Goal: Information Seeking & Learning: Learn about a topic

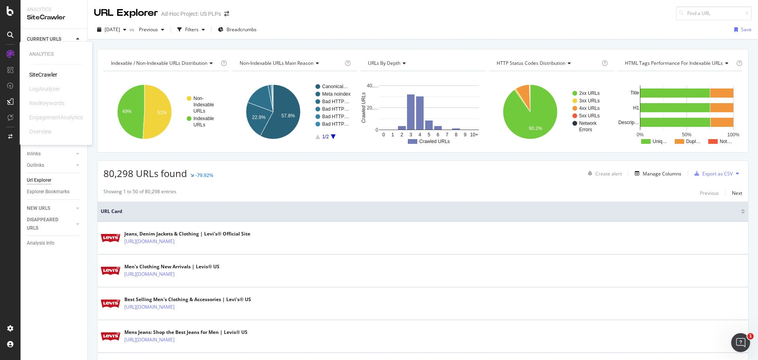
click at [49, 74] on div "SiteCrawler" at bounding box center [43, 75] width 28 height 8
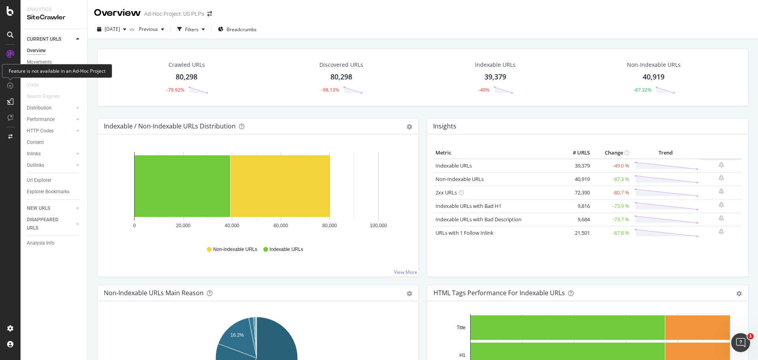
click at [13, 86] on icon at bounding box center [10, 86] width 6 height 6
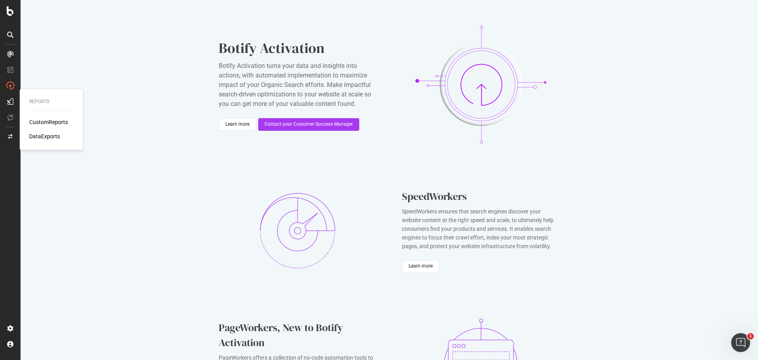
click at [40, 120] on div "CustomReports" at bounding box center [48, 122] width 39 height 8
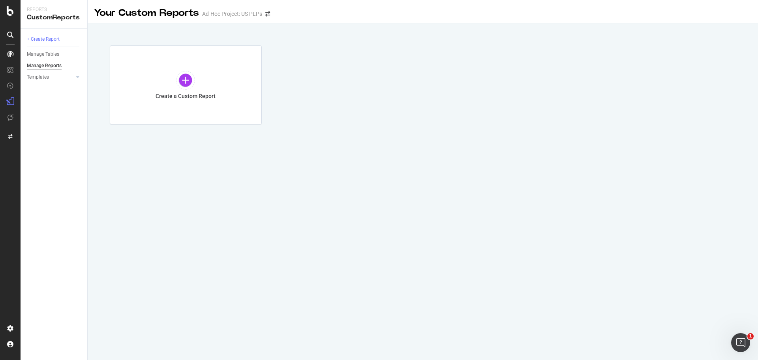
click at [10, 53] on icon at bounding box center [10, 54] width 6 height 6
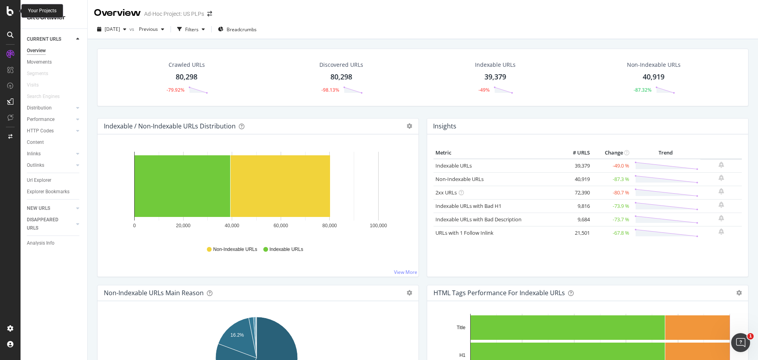
click at [6, 13] on div at bounding box center [10, 10] width 19 height 9
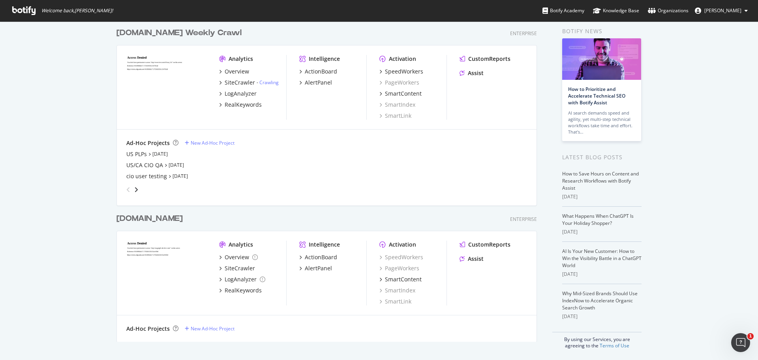
scroll to position [34, 0]
click at [226, 267] on div "SiteCrawler" at bounding box center [240, 267] width 30 height 8
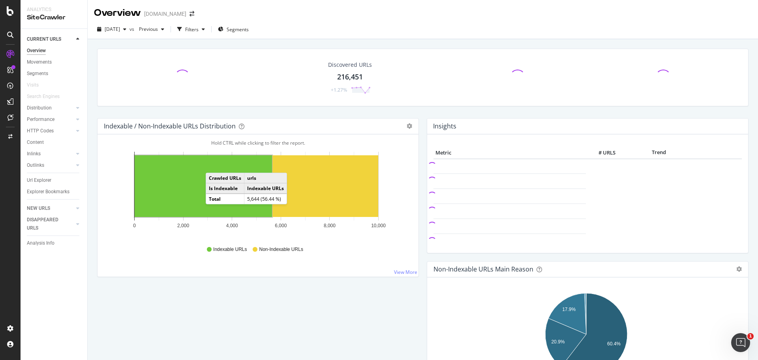
click at [225, 187] on td "Is Indexable" at bounding box center [225, 188] width 38 height 11
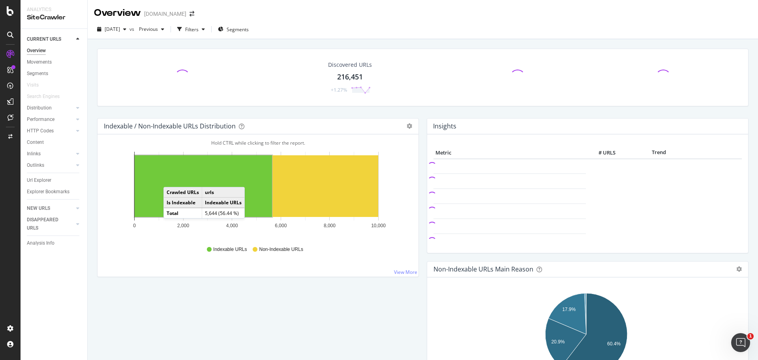
click at [171, 179] on rect "A chart." at bounding box center [203, 186] width 137 height 62
